Goal: Task Accomplishment & Management: Manage account settings

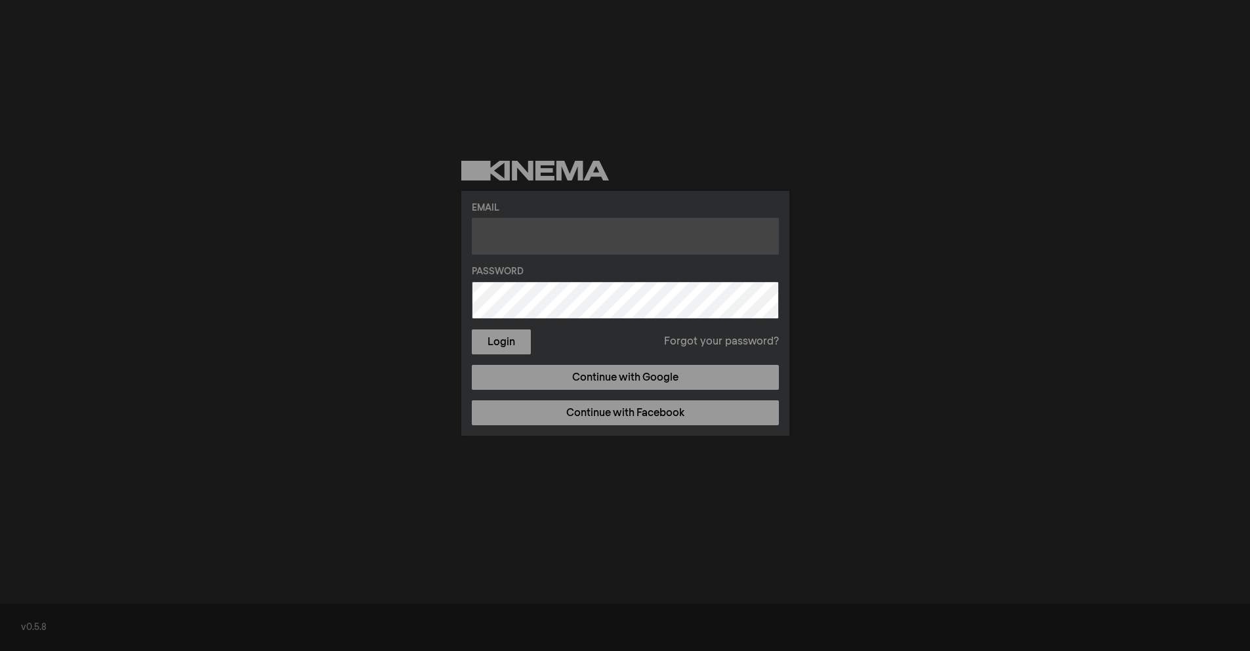
click at [528, 240] on input "text" at bounding box center [625, 236] width 307 height 37
type input "[PERSON_NAME][EMAIL_ADDRESS][PERSON_NAME][DOMAIN_NAME]"
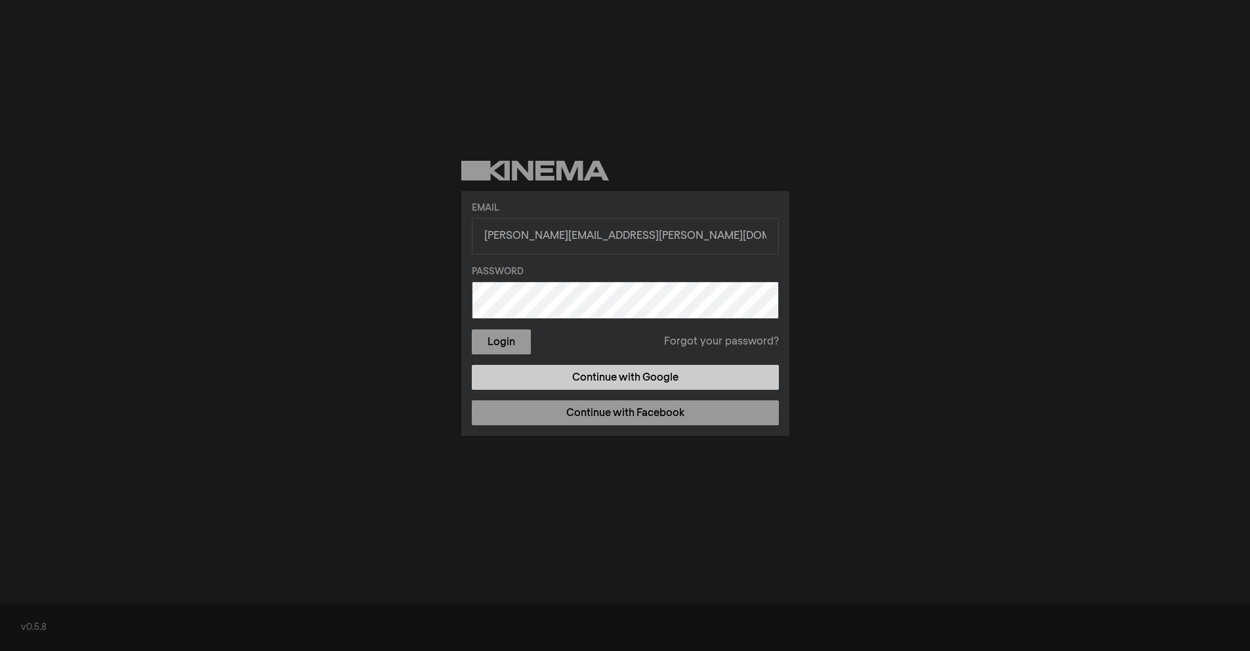
click at [653, 384] on link "Continue with Google" at bounding box center [625, 377] width 307 height 25
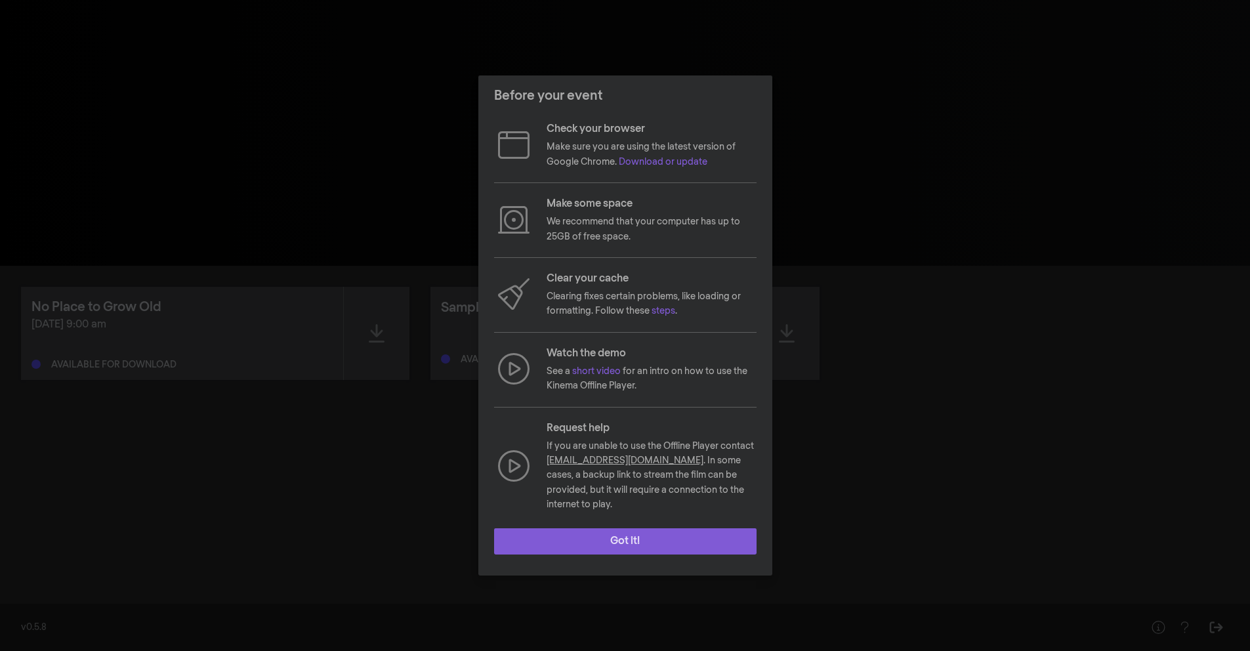
click at [659, 535] on button "Got it!" at bounding box center [625, 541] width 262 height 26
